Goal: Submit feedback/report problem

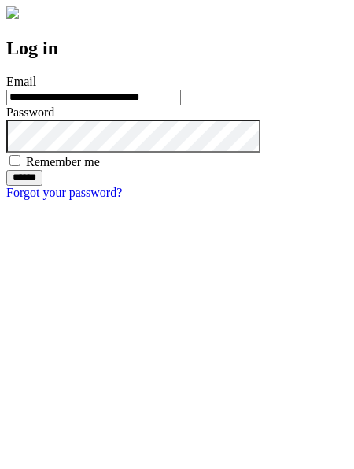
type input "**********"
click at [42, 186] on input "******" at bounding box center [24, 178] width 36 height 16
